Goal: Task Accomplishment & Management: Manage account settings

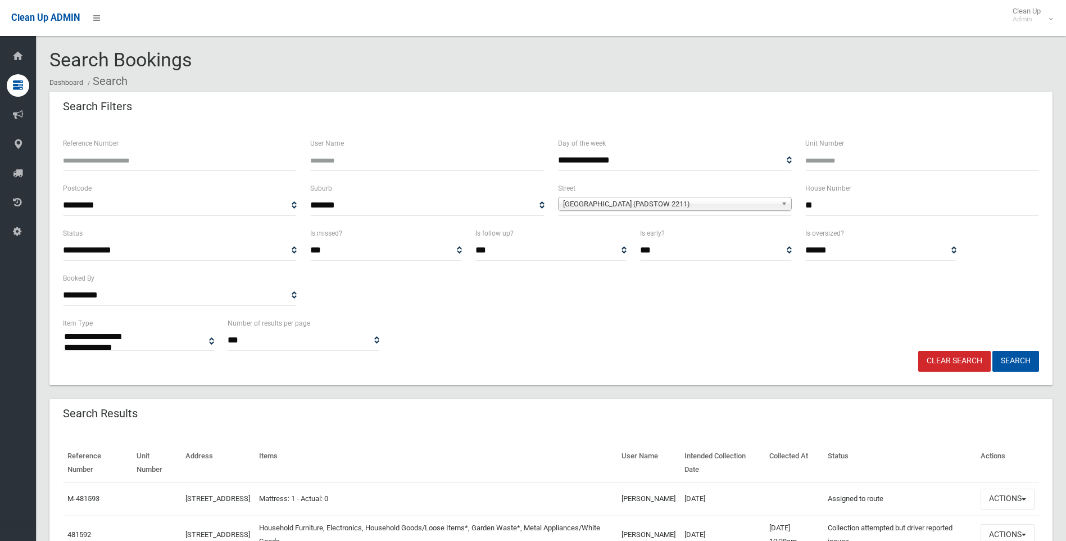
select select
click at [863, 214] on input "**" at bounding box center [922, 205] width 234 height 21
type input "**"
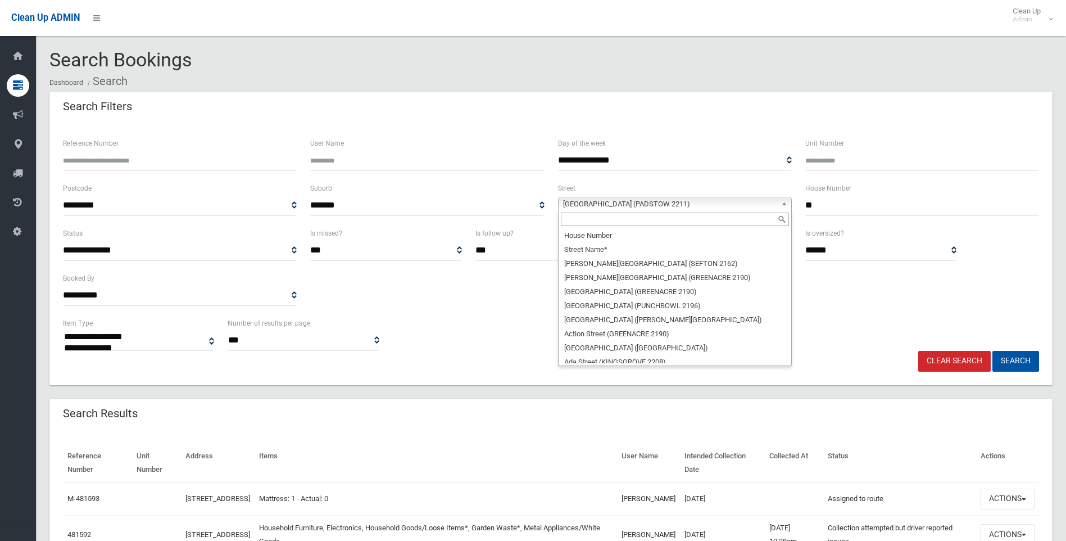
click at [596, 203] on span "Meager Avenue (PADSTOW 2211)" at bounding box center [670, 203] width 214 height 13
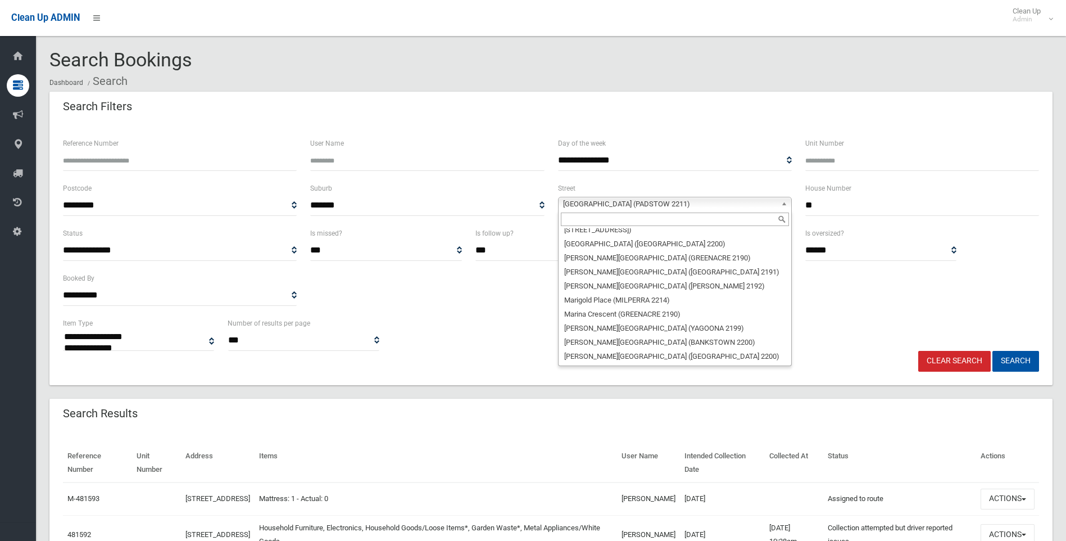
click at [577, 223] on input "text" at bounding box center [675, 218] width 228 height 13
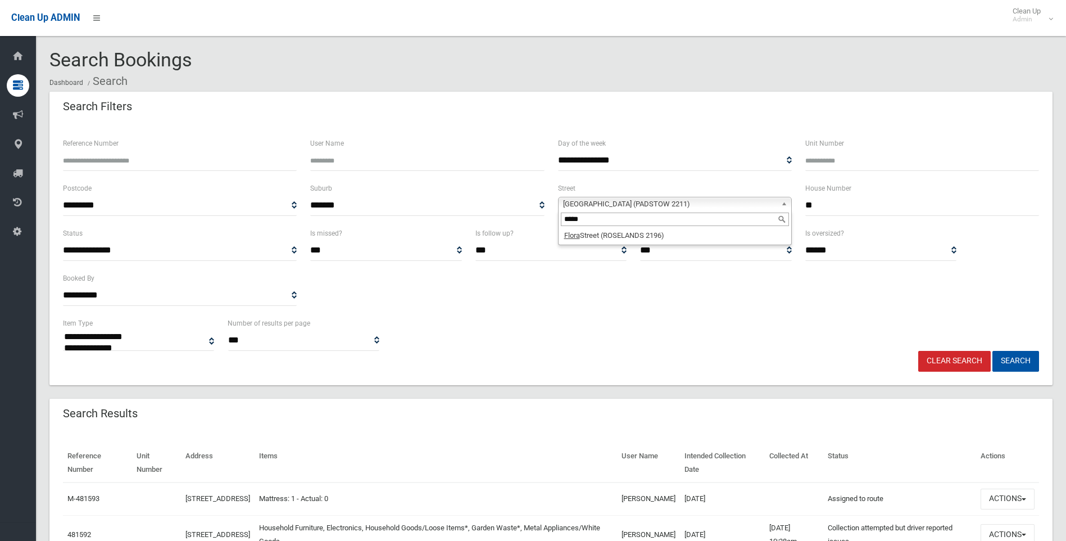
click at [574, 221] on input "*****" at bounding box center [675, 218] width 228 height 13
type input "*"
type input "****"
click at [596, 233] on li "Farr ell Road (BASS HILL 2197)" at bounding box center [675, 235] width 228 height 14
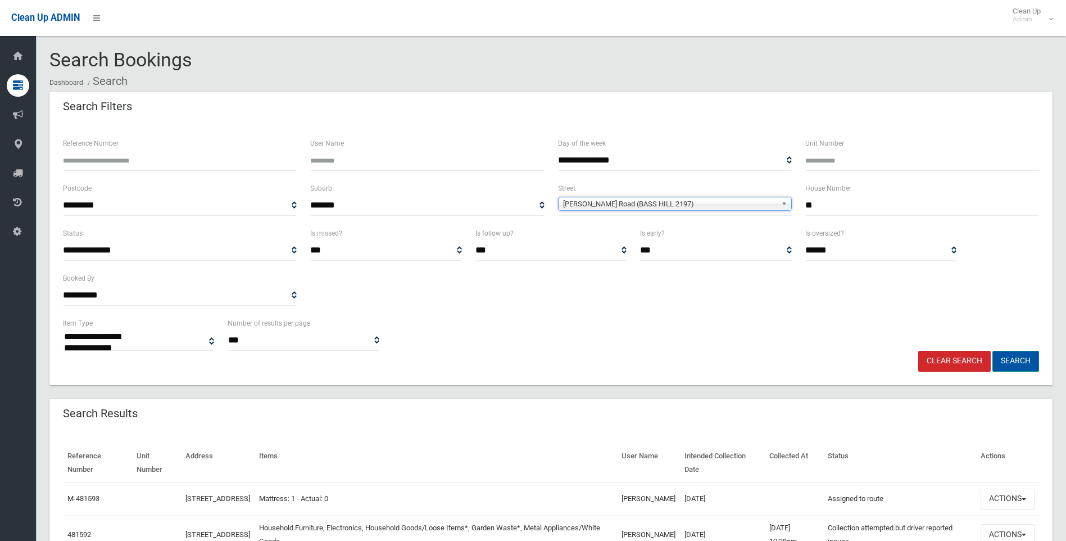
click at [1027, 362] on button "Search" at bounding box center [1015, 361] width 47 height 21
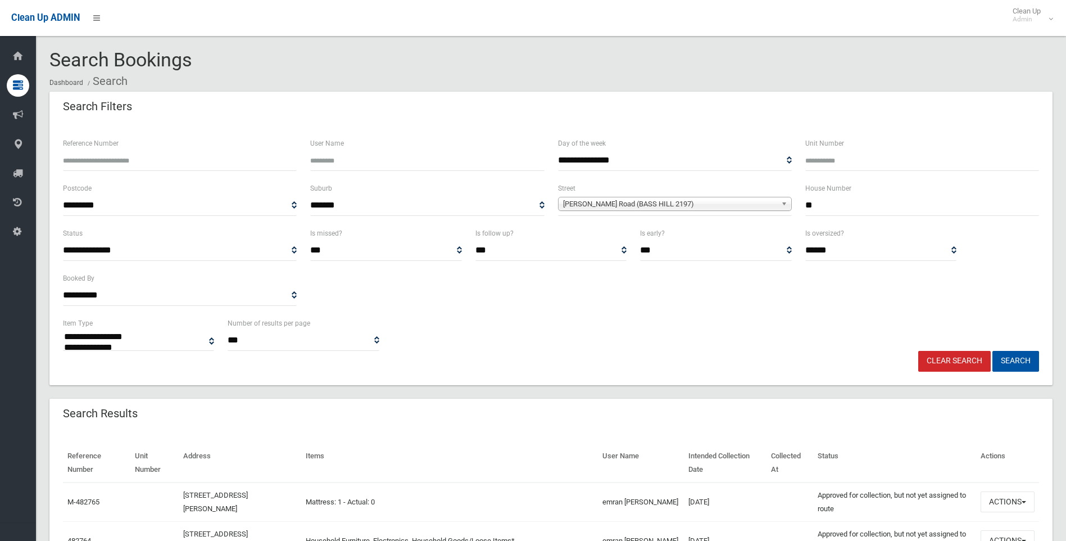
select select
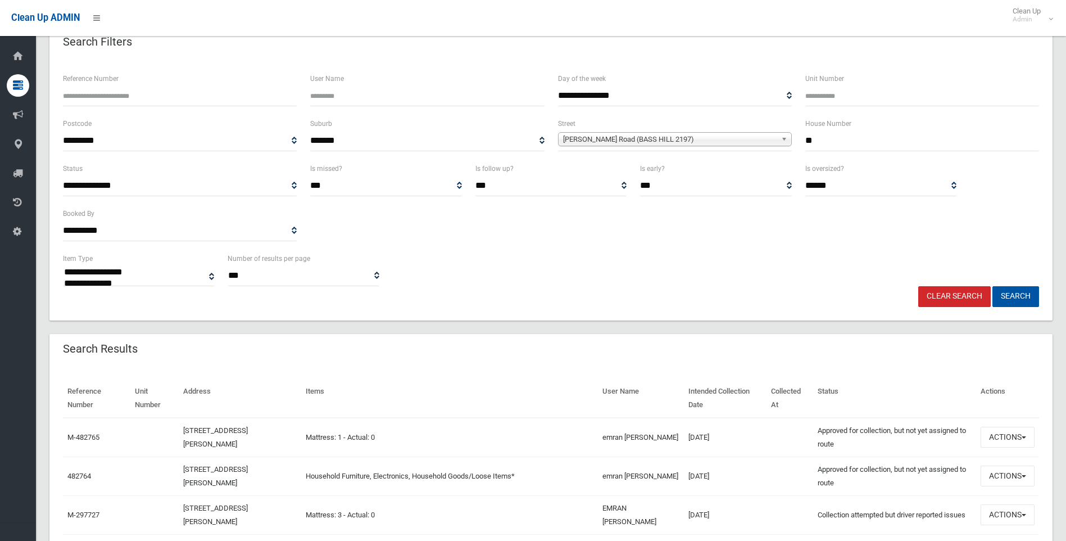
scroll to position [267, 0]
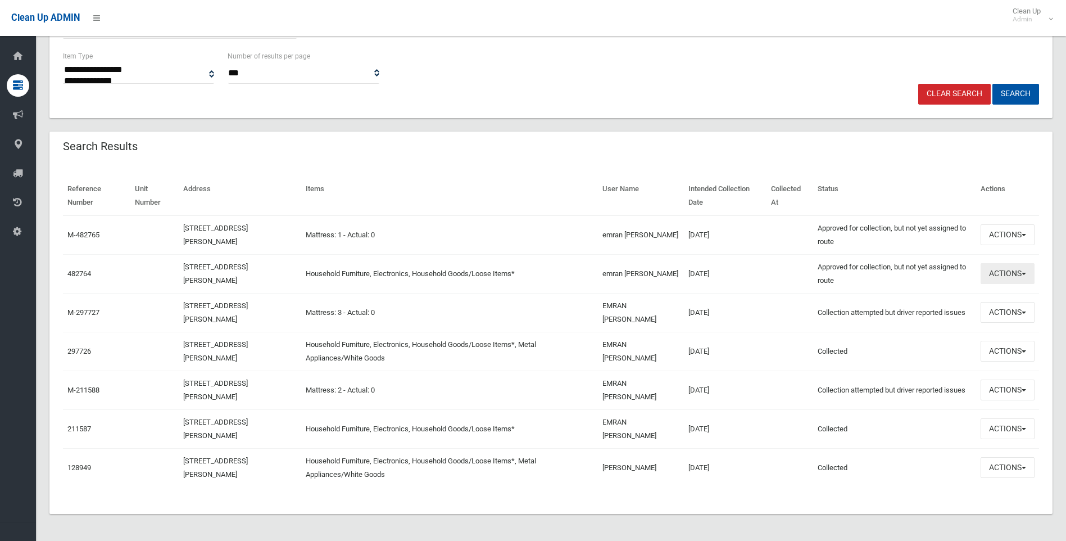
click at [992, 270] on button "Actions" at bounding box center [1008, 273] width 54 height 21
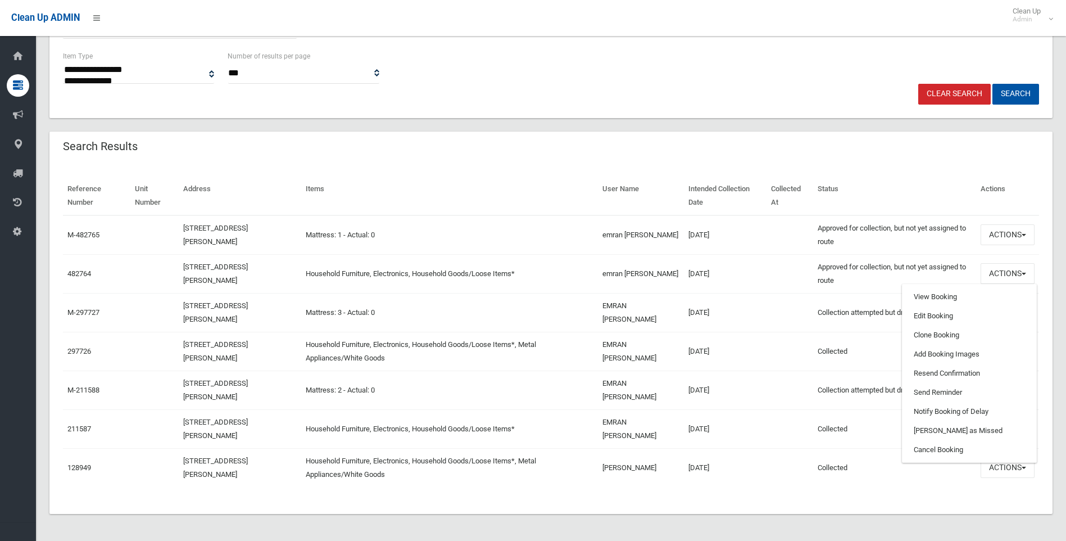
click at [638, 274] on td "emran bani yousef" at bounding box center [641, 273] width 87 height 39
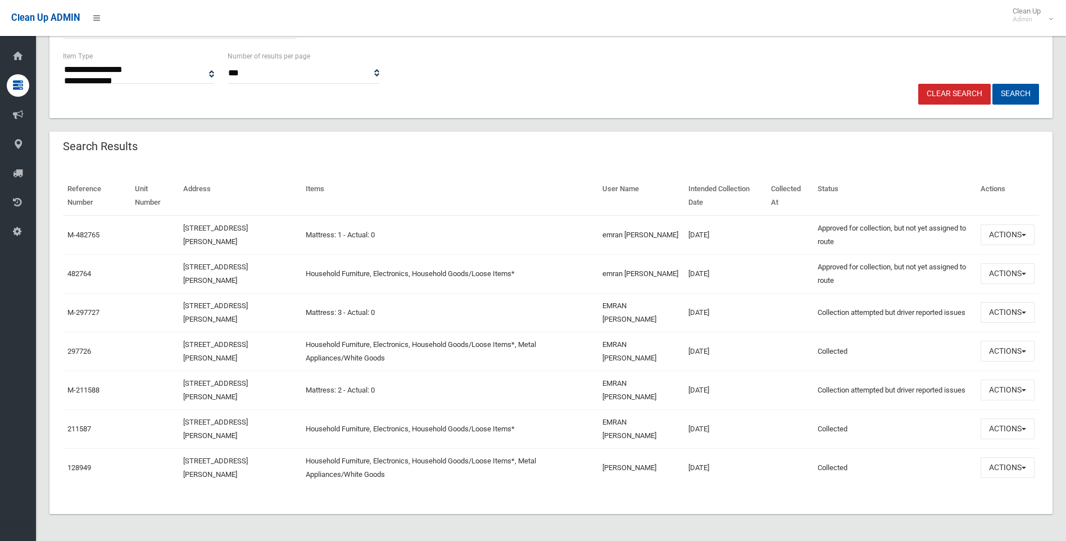
click at [632, 273] on td "emran bani yousef" at bounding box center [641, 273] width 87 height 39
drag, startPoint x: 632, startPoint y: 273, endPoint x: 657, endPoint y: 276, distance: 26.1
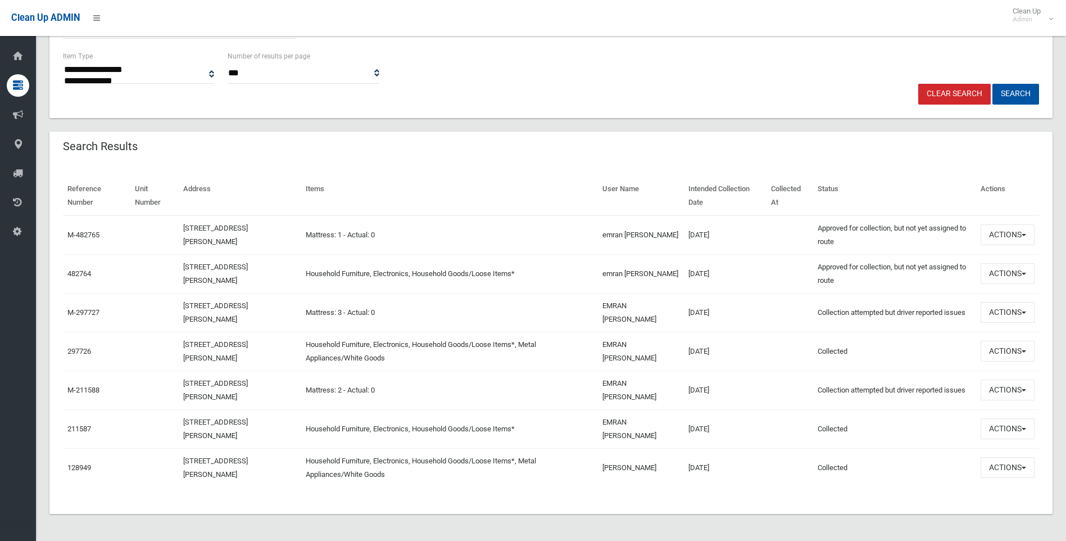
click at [657, 276] on td "emran bani yousef" at bounding box center [641, 273] width 87 height 39
click at [656, 276] on td "emran bani yousef" at bounding box center [641, 273] width 87 height 39
drag, startPoint x: 656, startPoint y: 276, endPoint x: 608, endPoint y: 274, distance: 48.4
click at [608, 274] on td "emran bani yousef" at bounding box center [641, 273] width 87 height 39
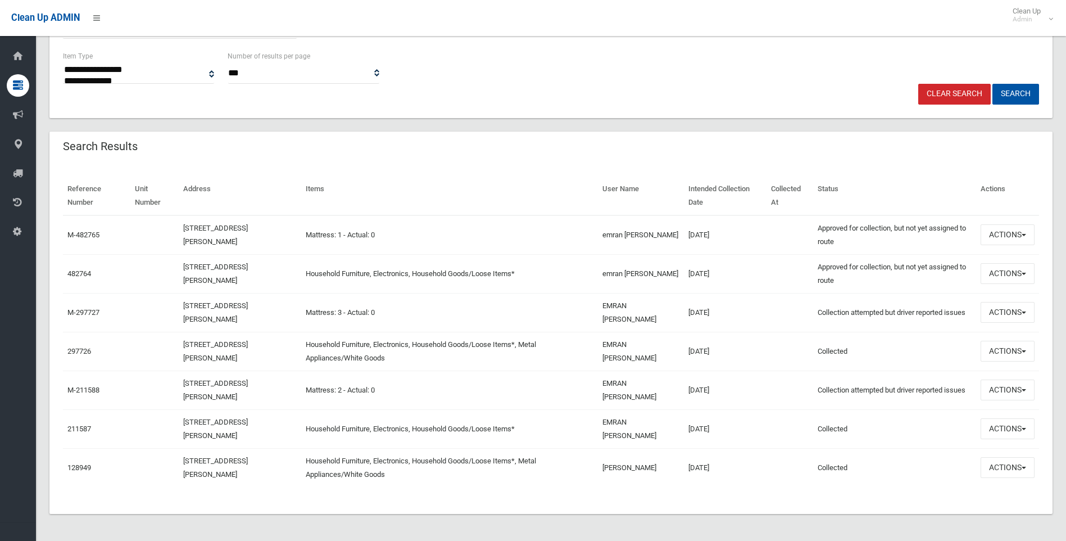
drag, startPoint x: 608, startPoint y: 274, endPoint x: 632, endPoint y: 275, distance: 23.6
click at [632, 275] on td "emran bani yousef" at bounding box center [641, 273] width 87 height 39
drag, startPoint x: 632, startPoint y: 275, endPoint x: 611, endPoint y: 273, distance: 20.4
click at [611, 273] on td "emran bani yousef" at bounding box center [641, 273] width 87 height 39
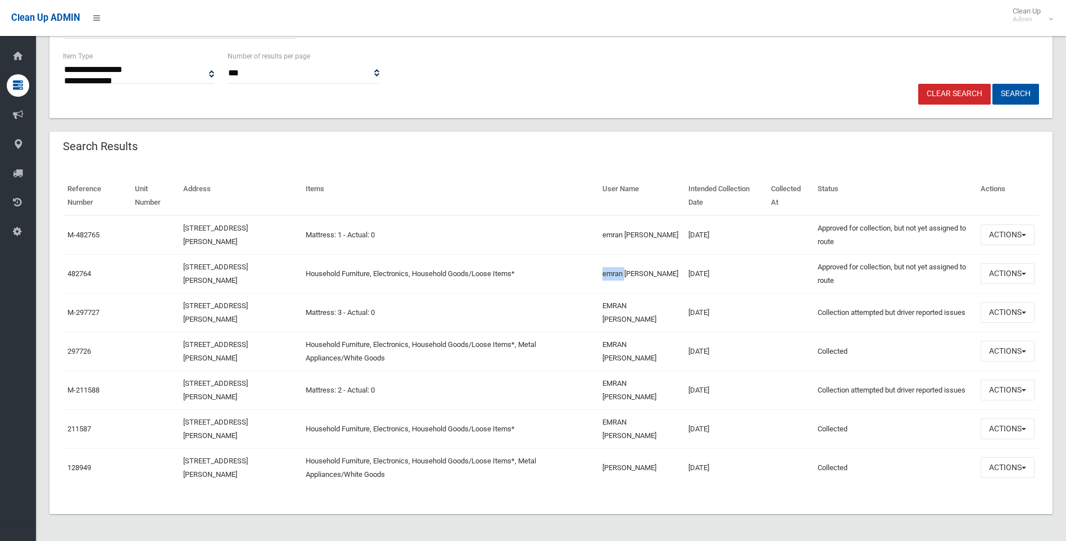
click at [611, 273] on td "emran bani yousef" at bounding box center [641, 273] width 87 height 39
click at [1019, 280] on button "Actions" at bounding box center [1008, 273] width 54 height 21
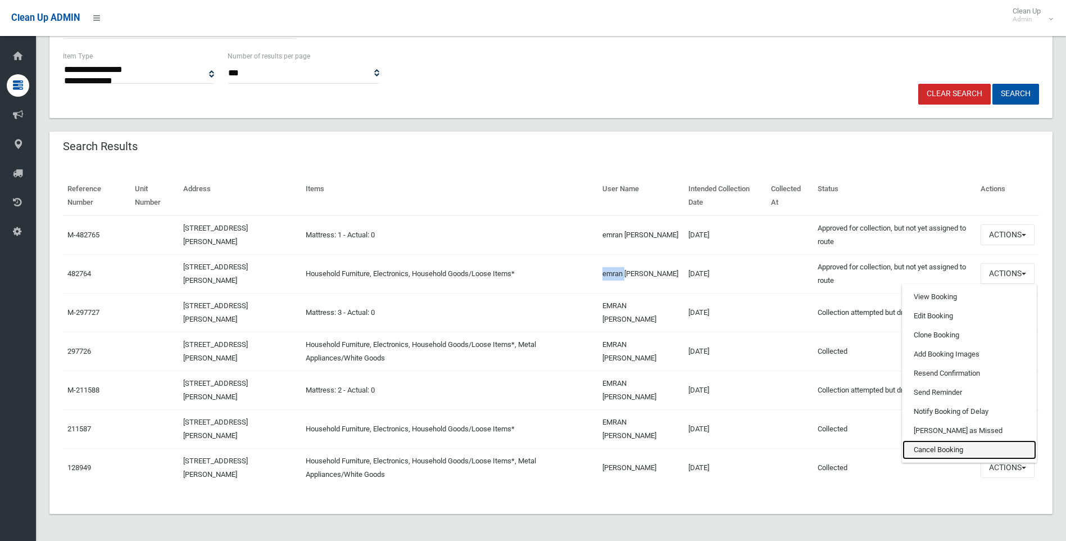
click at [941, 450] on link "Cancel Booking" at bounding box center [969, 449] width 134 height 19
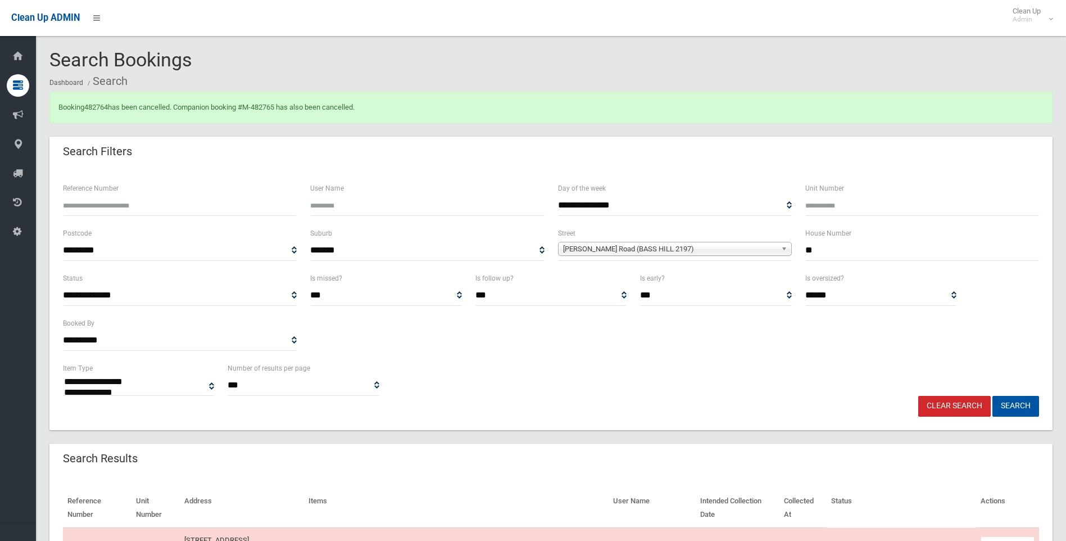
select select
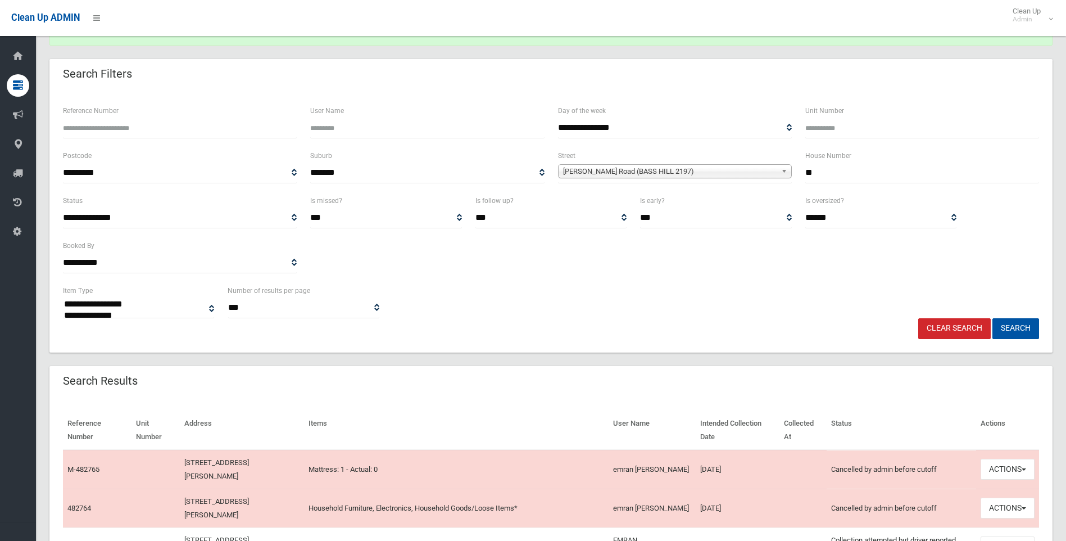
scroll to position [281, 0]
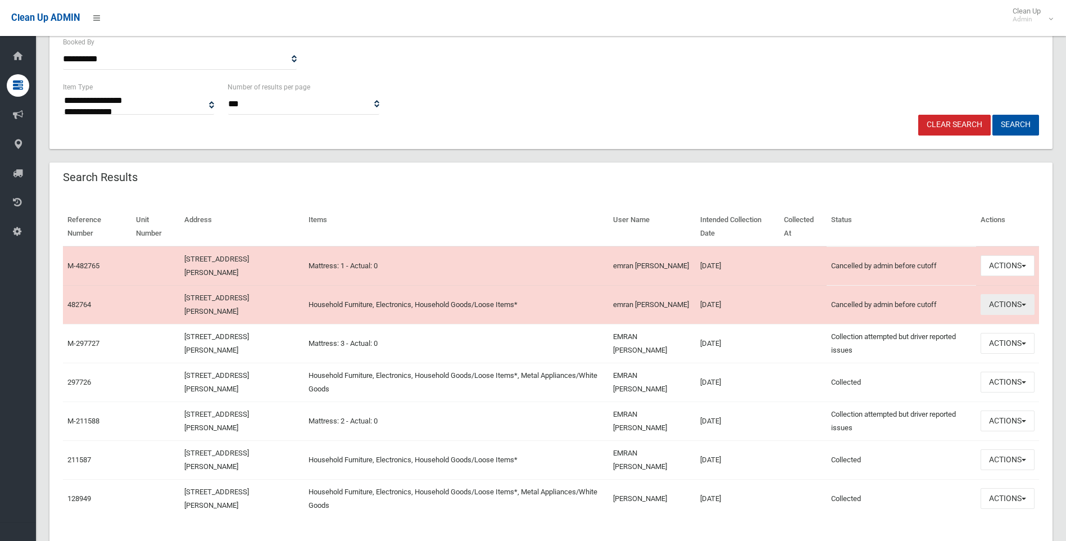
click at [1011, 313] on button "Actions" at bounding box center [1008, 304] width 54 height 21
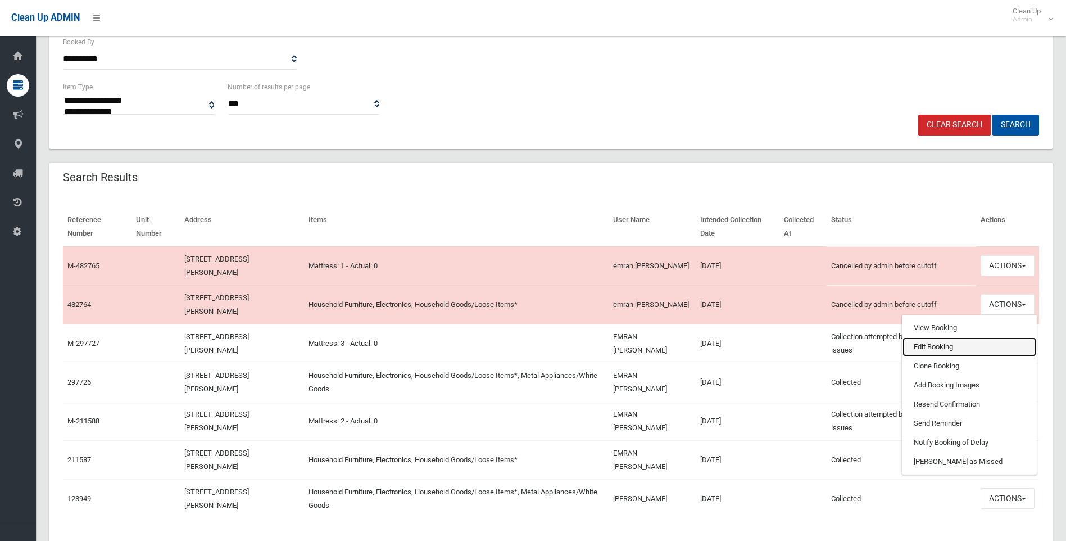
drag, startPoint x: 924, startPoint y: 348, endPoint x: 627, endPoint y: 342, distance: 296.8
click at [923, 348] on link "Edit Booking" at bounding box center [969, 346] width 134 height 19
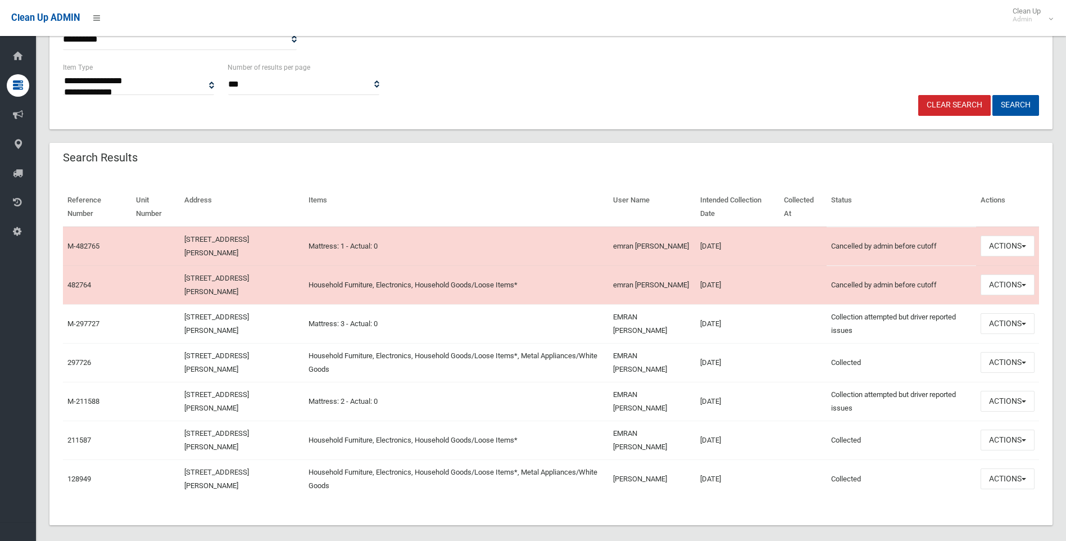
scroll to position [312, 0]
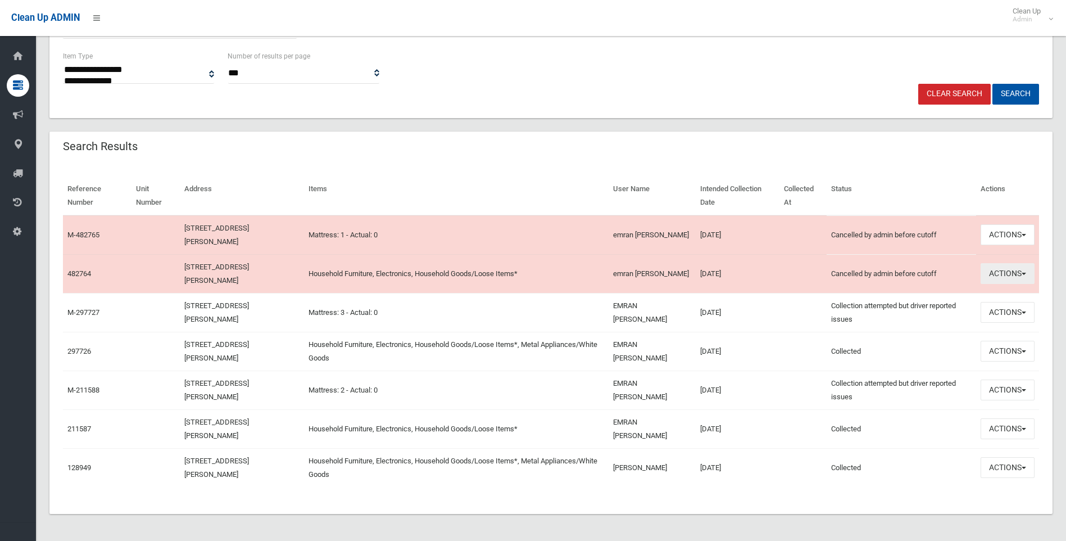
click at [1003, 273] on button "Actions" at bounding box center [1008, 273] width 54 height 21
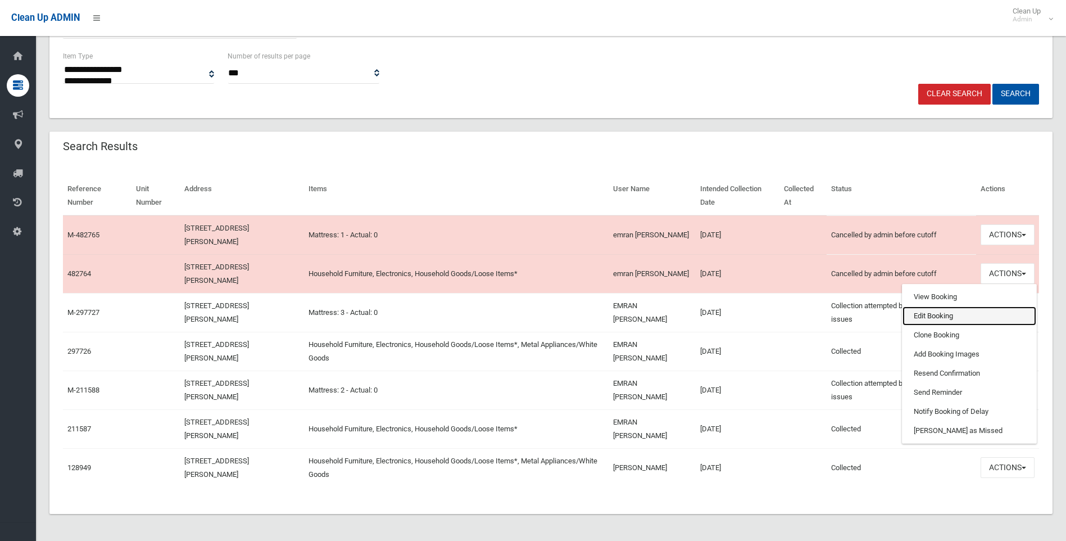
click at [936, 315] on link "Edit Booking" at bounding box center [969, 315] width 134 height 19
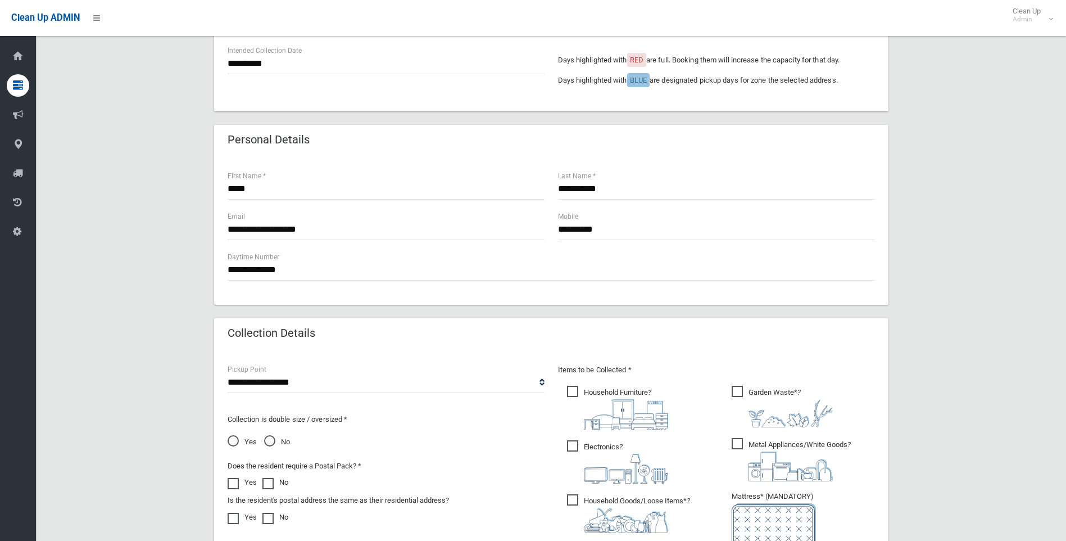
scroll to position [281, 0]
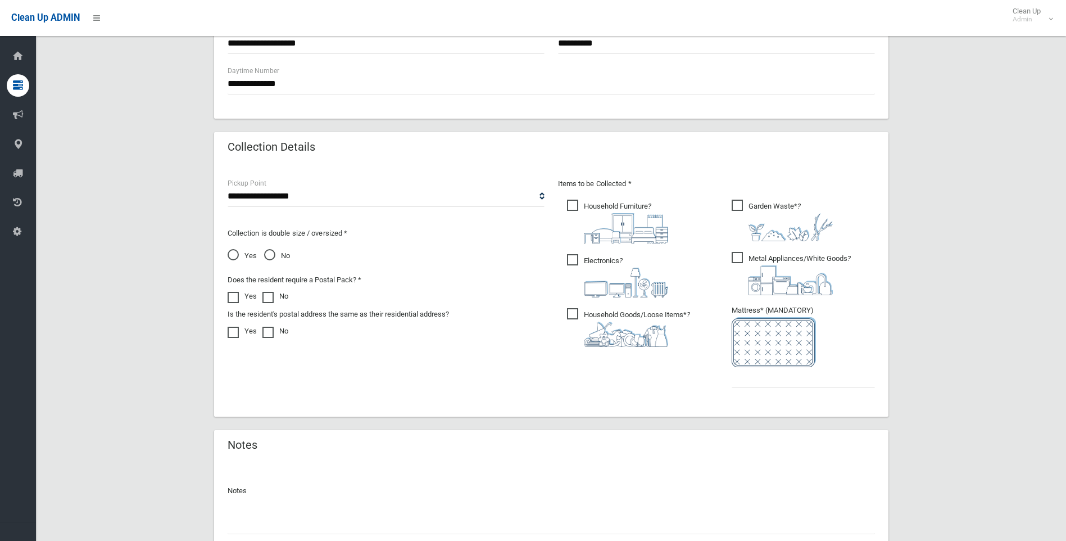
scroll to position [566, 0]
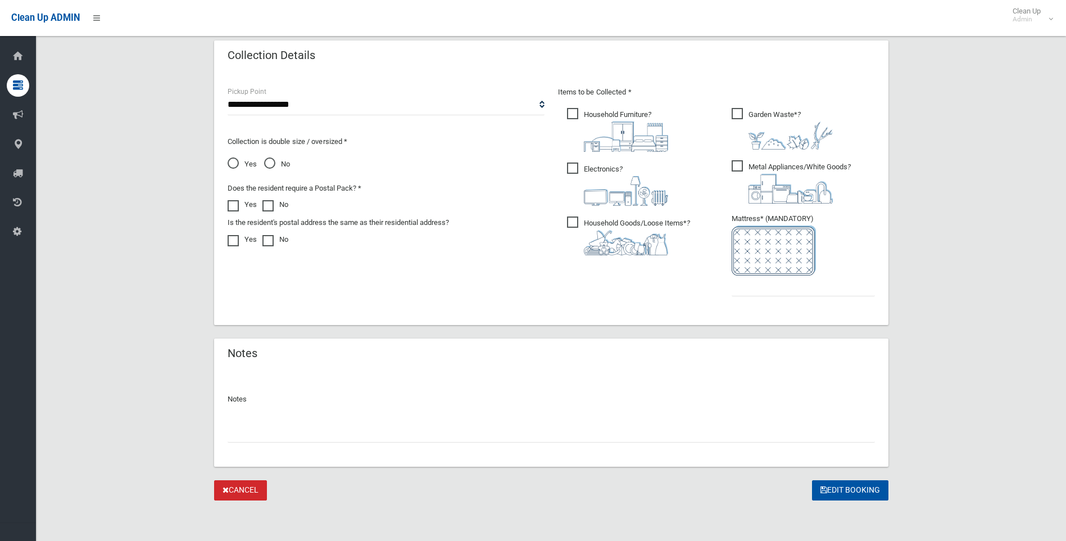
click at [274, 437] on input "text" at bounding box center [551, 431] width 647 height 21
type input "**********"
click at [844, 484] on button "Edit Booking" at bounding box center [850, 490] width 76 height 21
click at [742, 284] on input "text" at bounding box center [803, 285] width 143 height 21
type input "*"
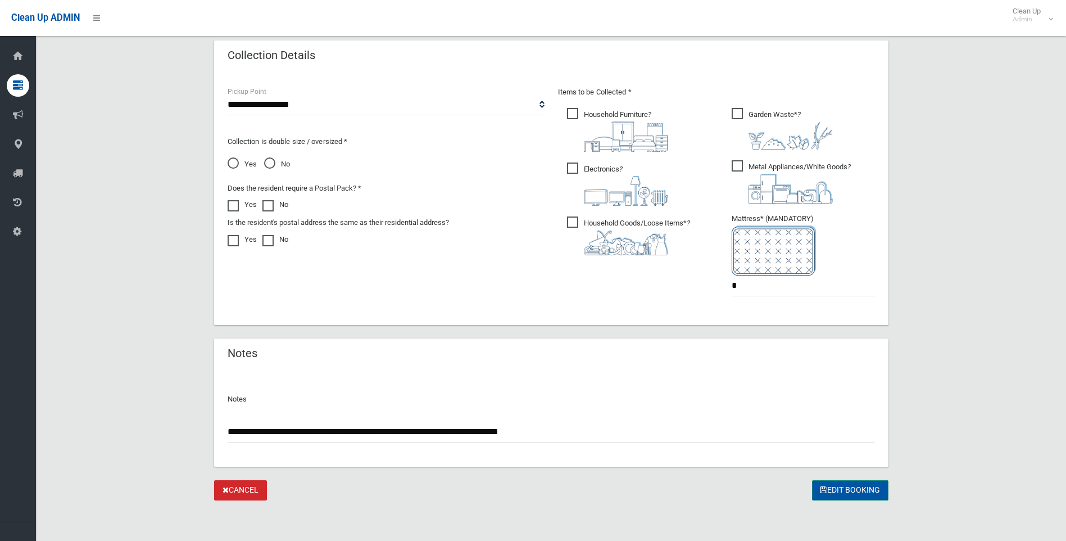
click at [847, 491] on button "Edit Booking" at bounding box center [850, 490] width 76 height 21
